Goal: Check status: Check status

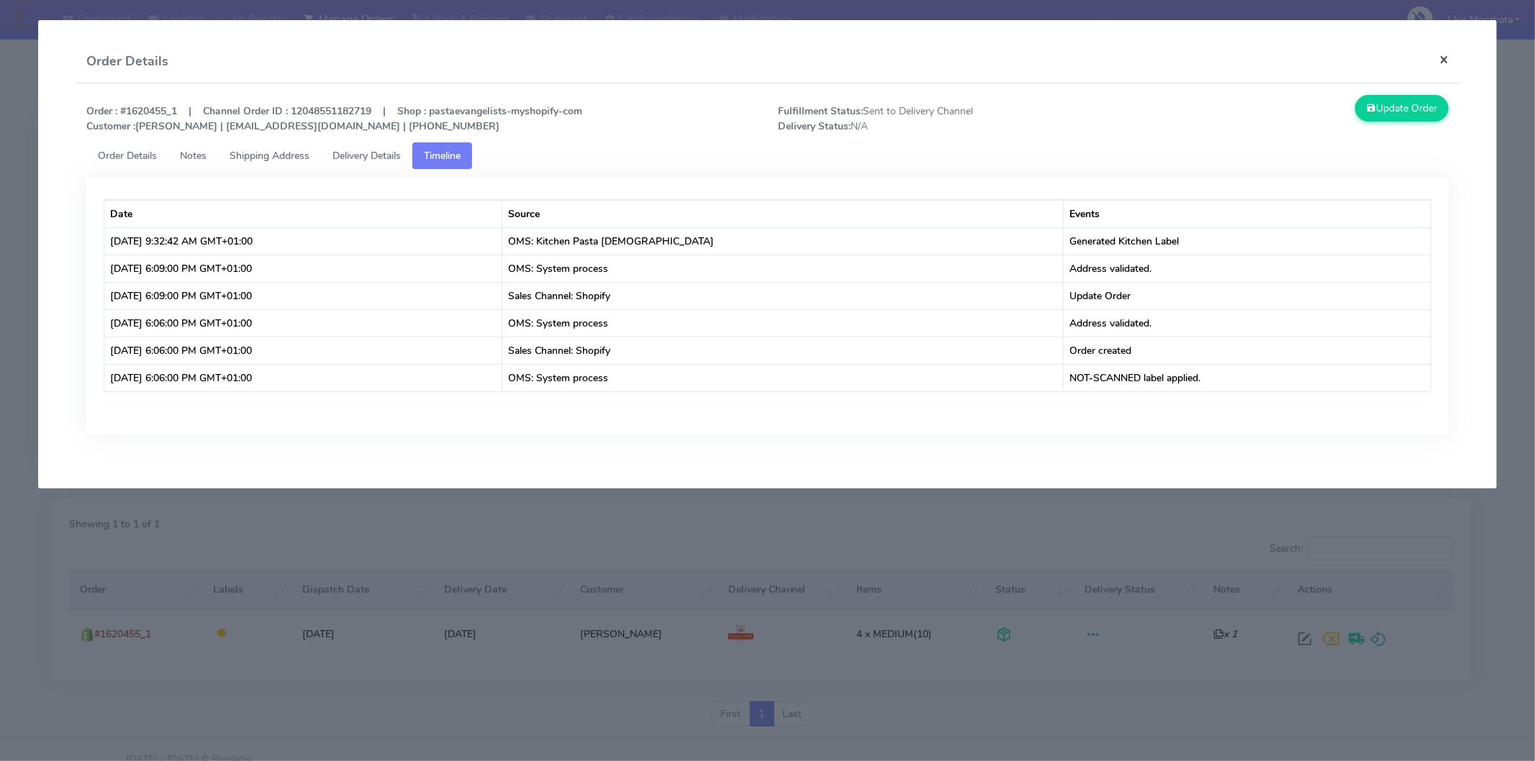
click at [1435, 61] on button "×" at bounding box center [1443, 59] width 32 height 38
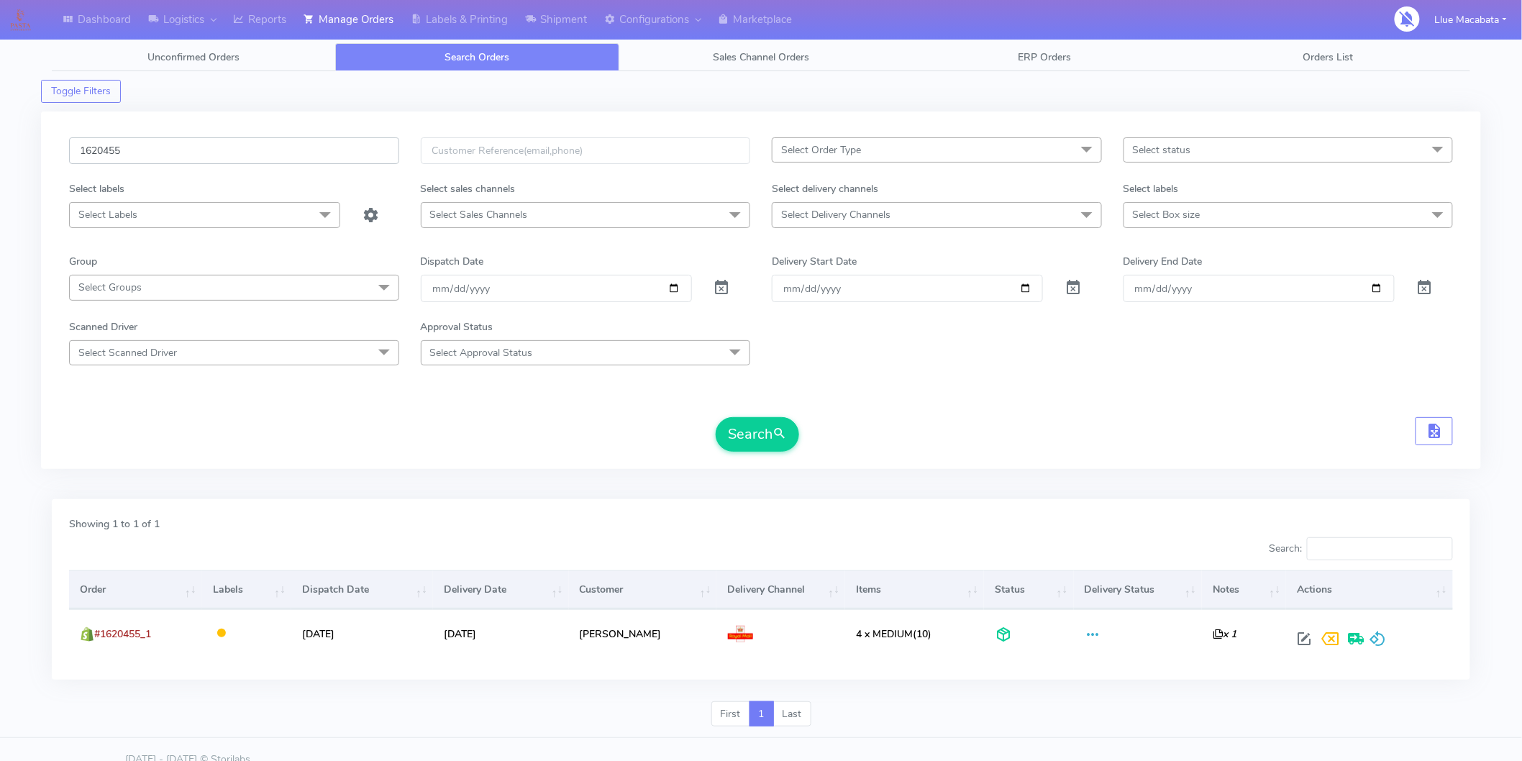
click at [149, 163] on input "1620455" at bounding box center [234, 150] width 330 height 27
paste input "17519"
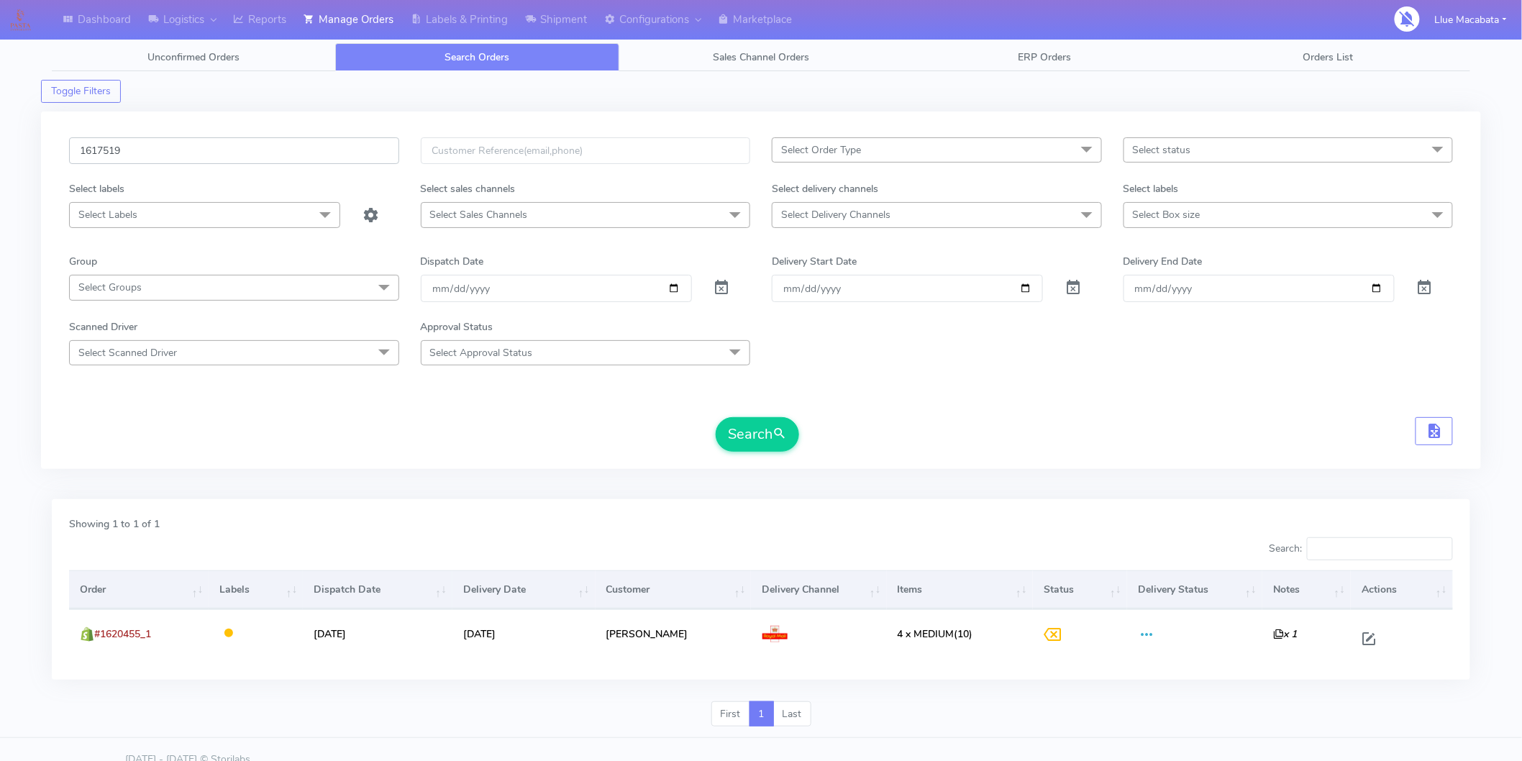
type input "1617519"
click at [716, 417] on button "Search" at bounding box center [757, 434] width 83 height 35
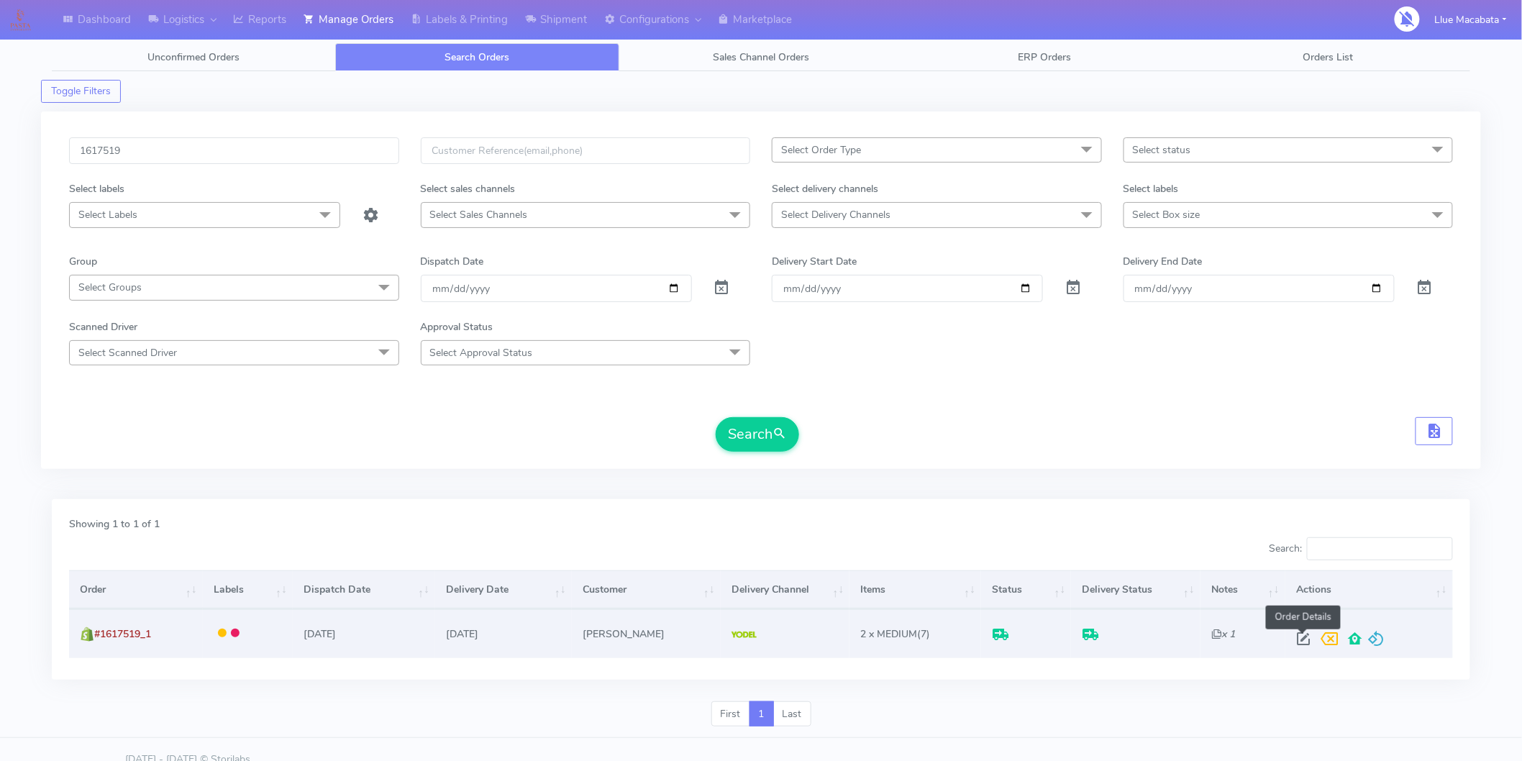
click at [1292, 636] on span at bounding box center [1304, 642] width 26 height 14
select select "5"
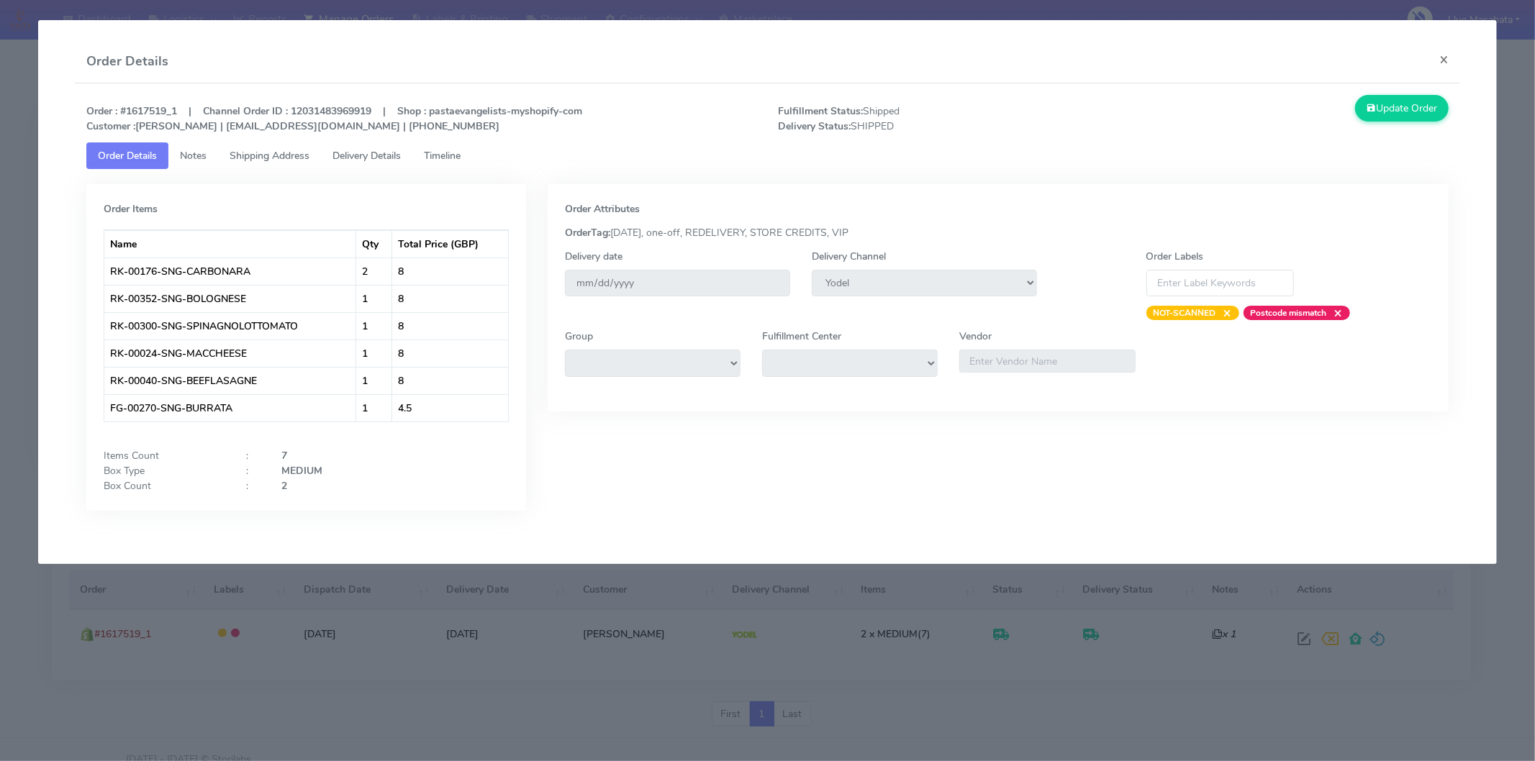
click at [455, 157] on span "Timeline" at bounding box center [442, 156] width 37 height 14
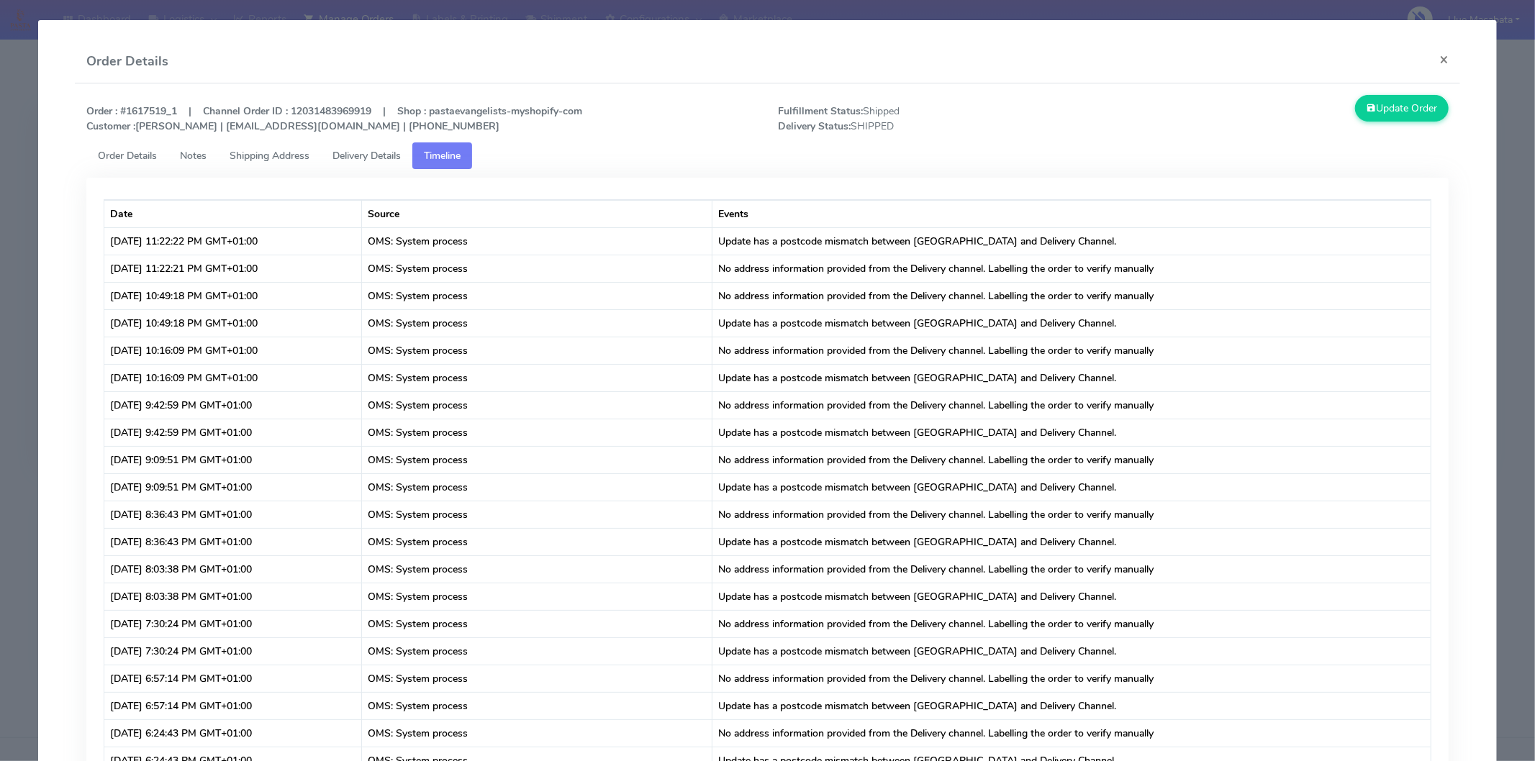
click at [397, 161] on span "Delivery Details" at bounding box center [366, 156] width 68 height 14
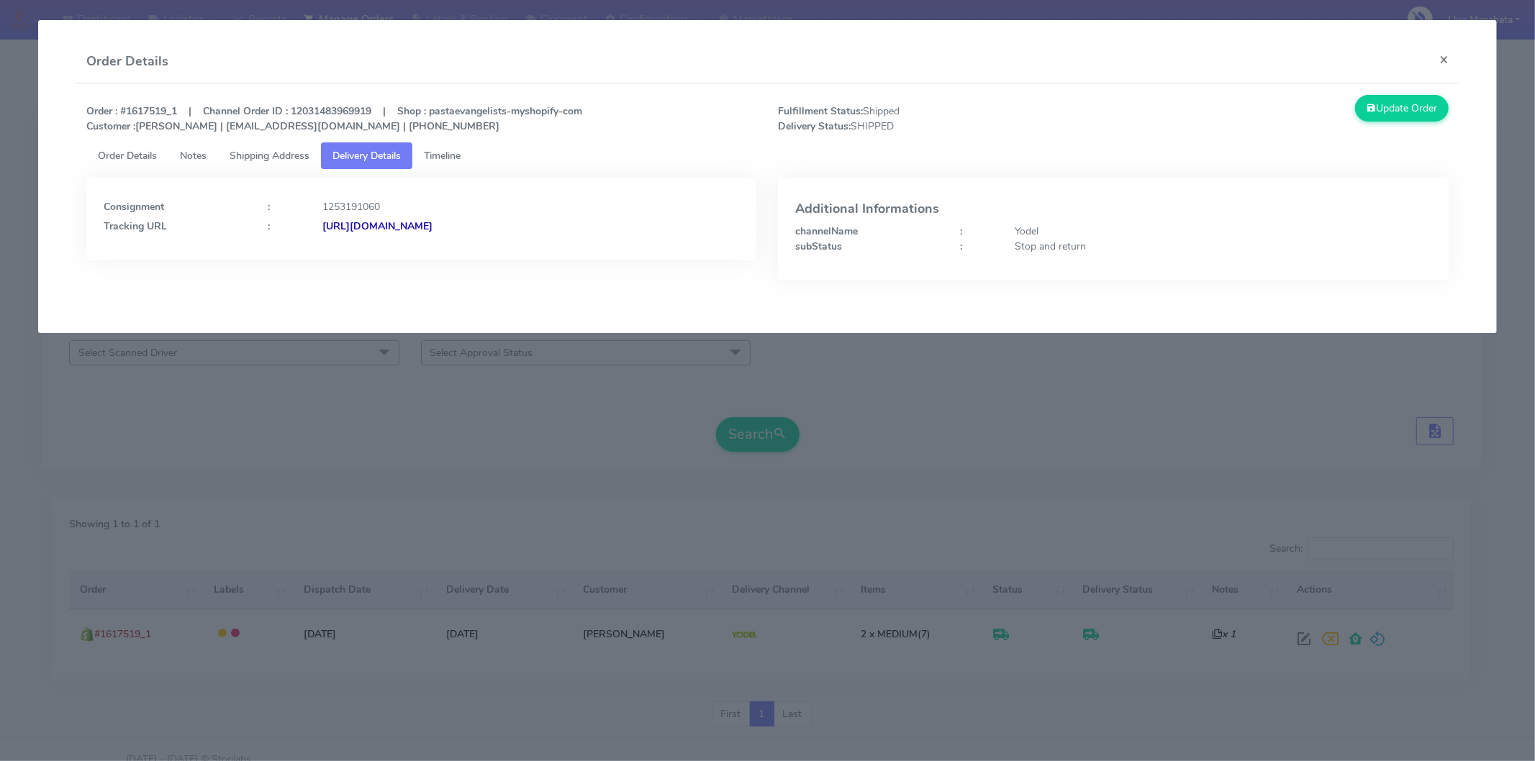
click at [106, 157] on span "Order Details" at bounding box center [127, 156] width 59 height 14
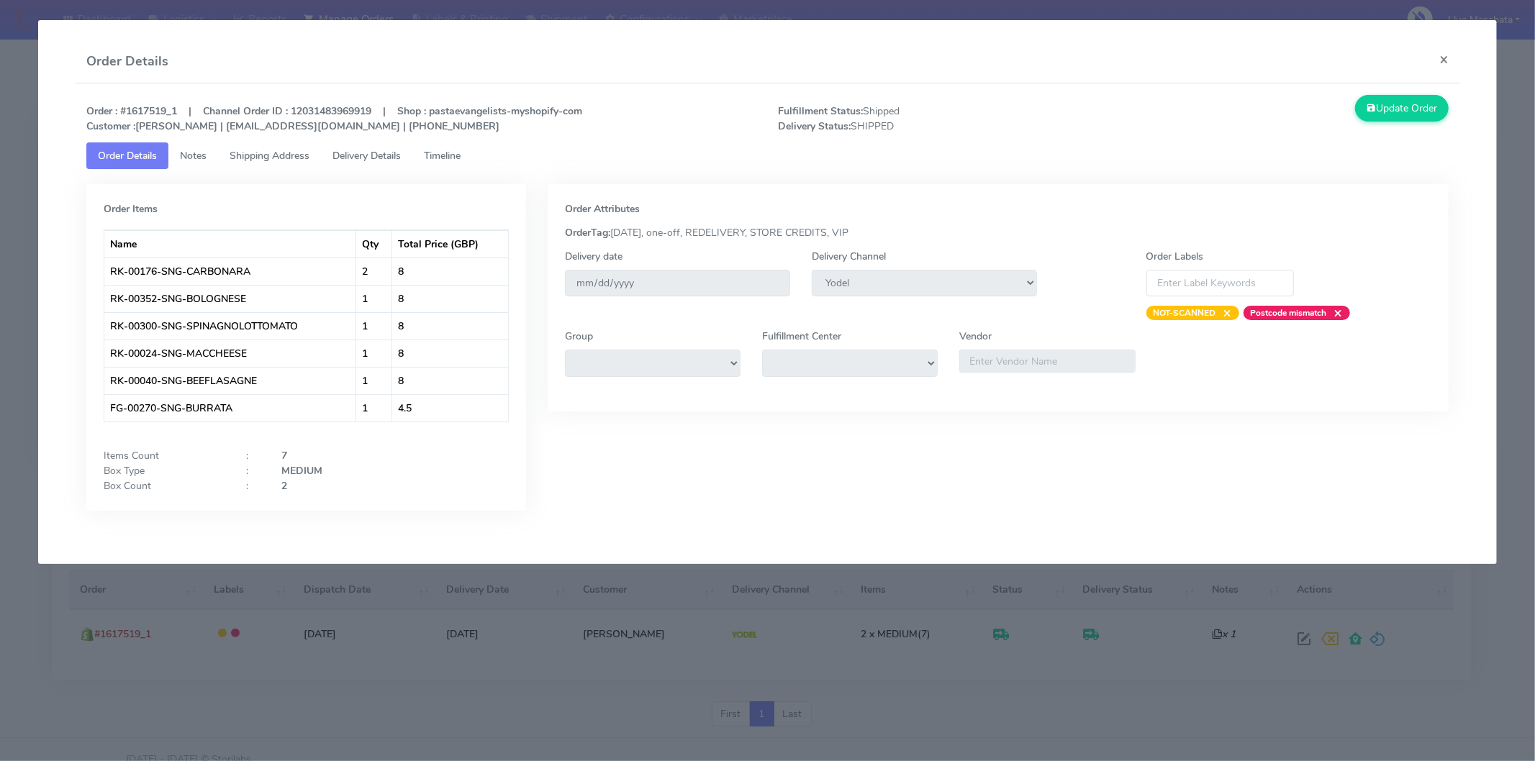
click at [187, 155] on span "Notes" at bounding box center [193, 156] width 27 height 14
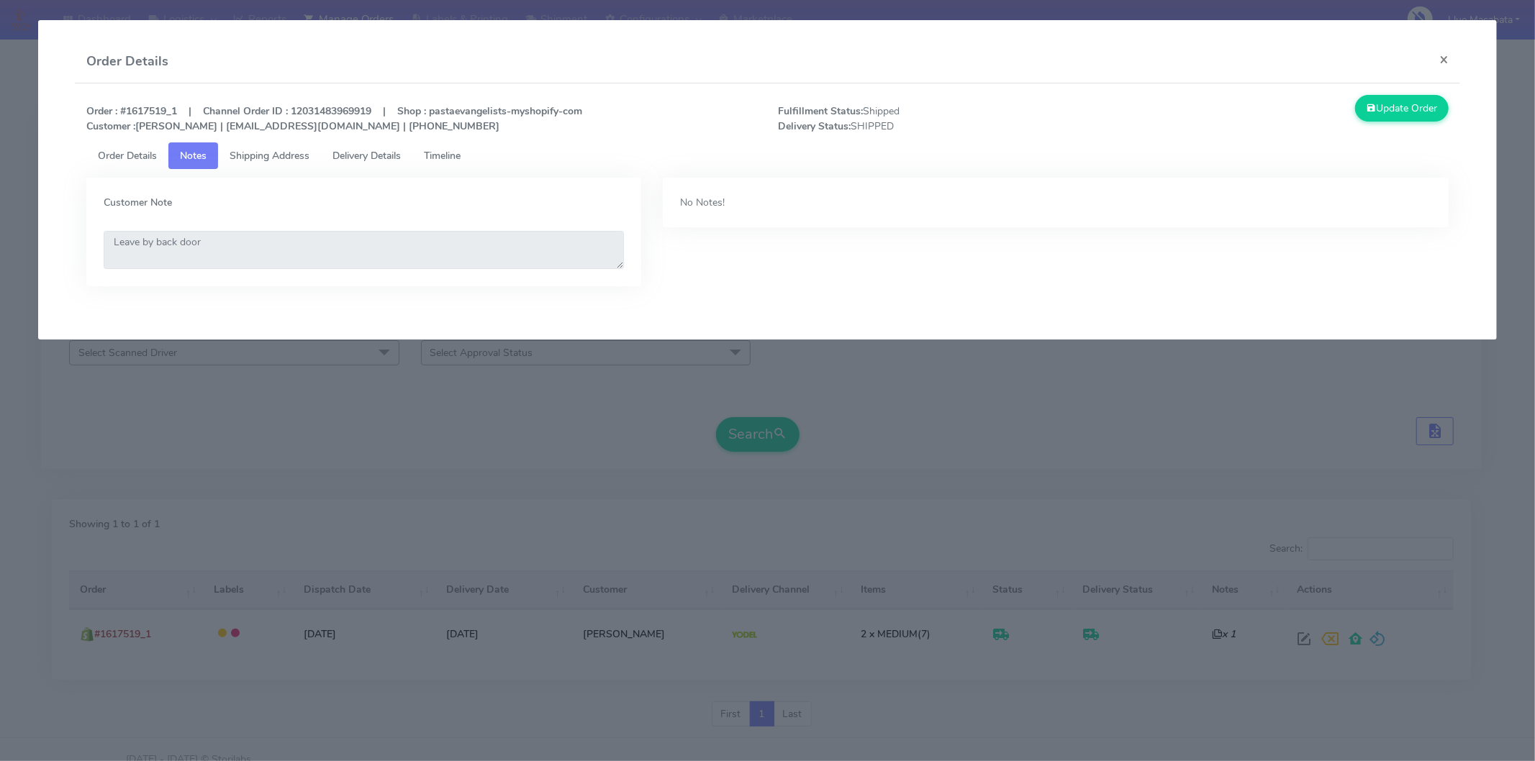
click at [294, 161] on span "Shipping Address" at bounding box center [270, 156] width 80 height 14
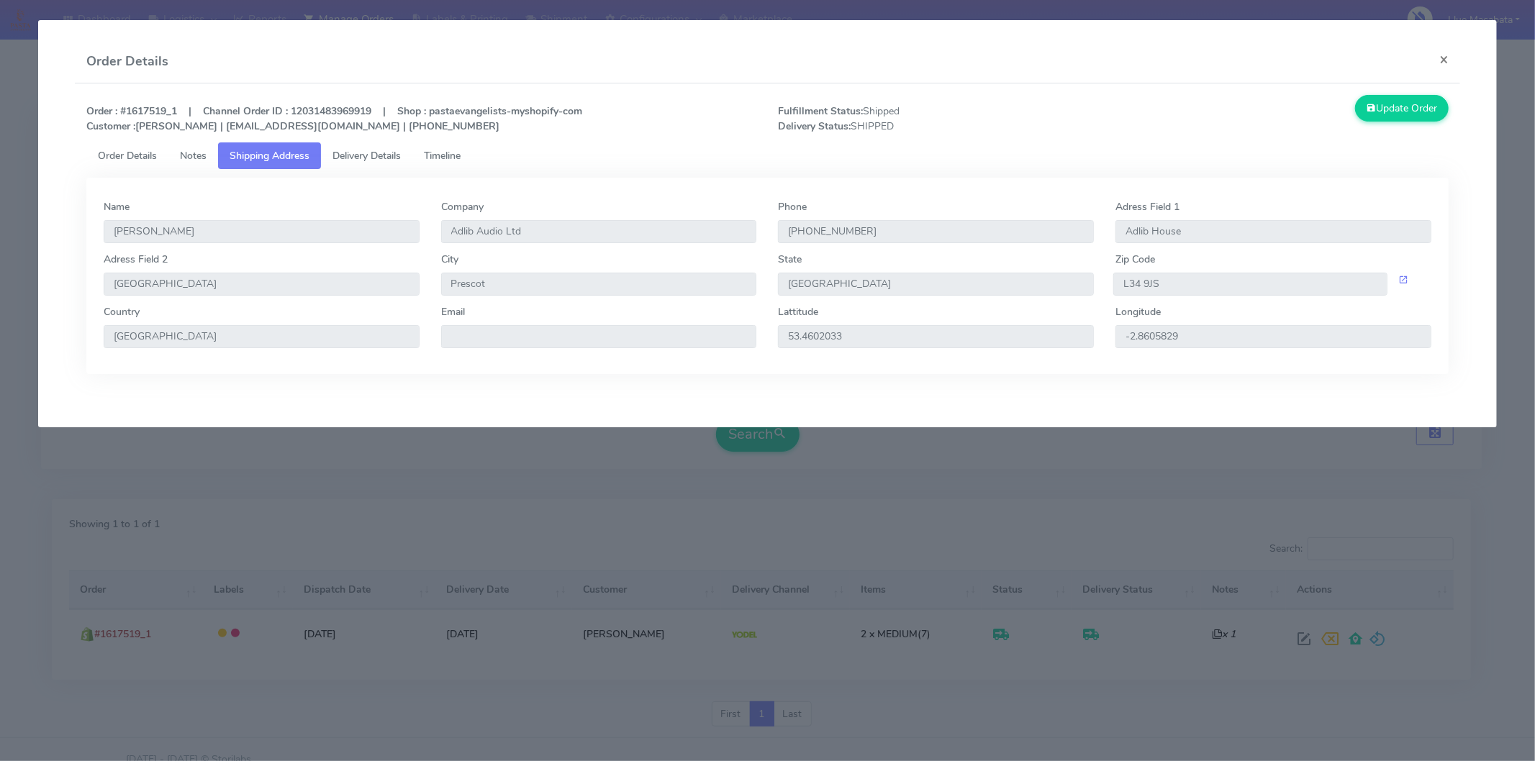
click at [376, 157] on span "Delivery Details" at bounding box center [366, 156] width 68 height 14
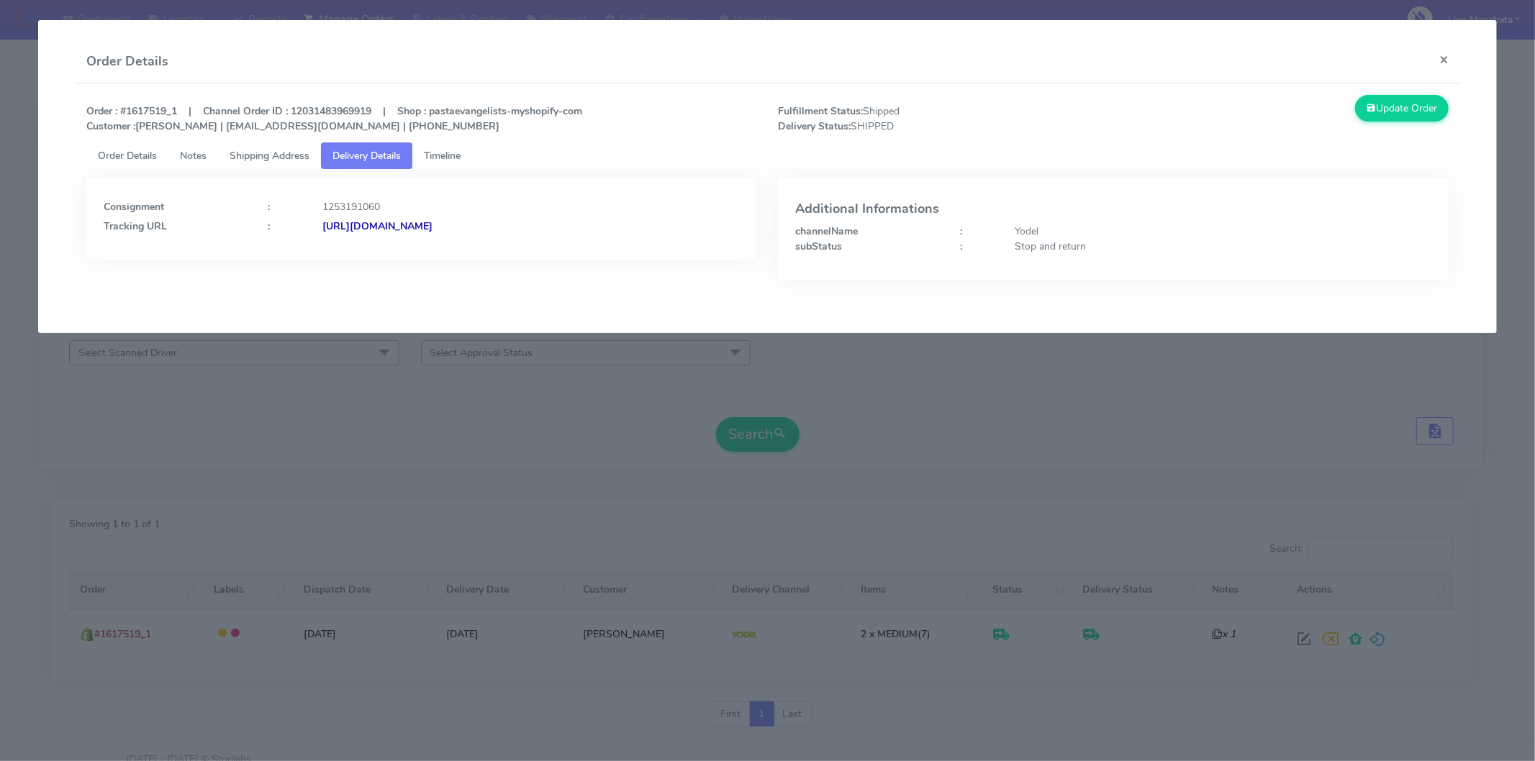
click at [450, 150] on span "Timeline" at bounding box center [442, 156] width 37 height 14
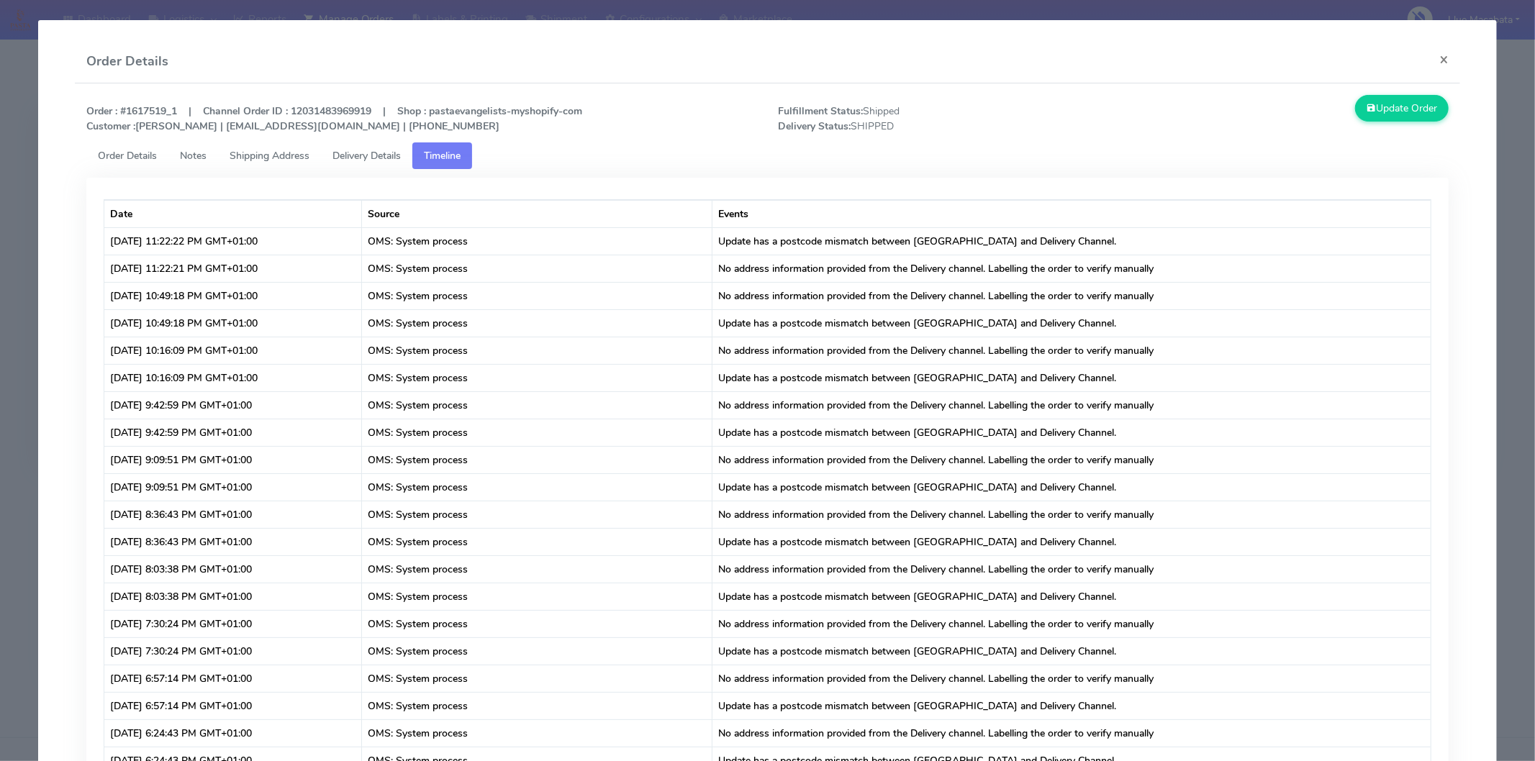
click at [137, 153] on span "Order Details" at bounding box center [127, 156] width 59 height 14
